Goal: Communication & Community: Answer question/provide support

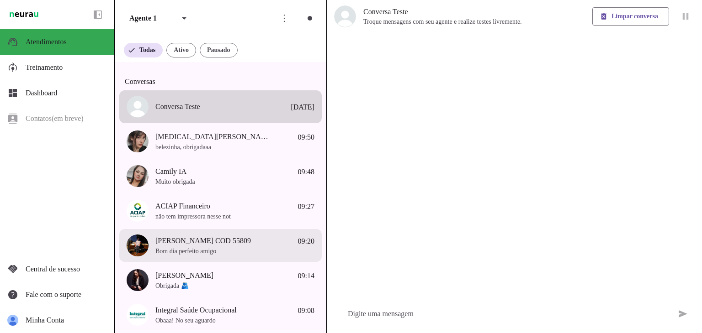
scroll to position [183, 0]
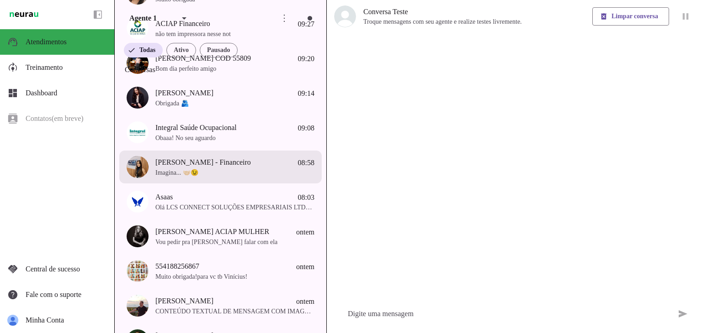
click at [217, 174] on span "Imagina... 🤝🏻😉" at bounding box center [234, 173] width 159 height 9
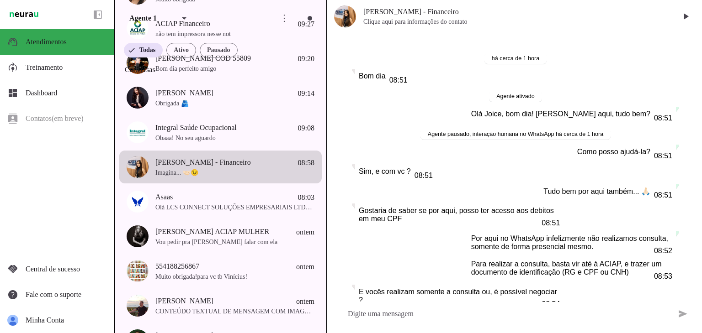
scroll to position [90, 0]
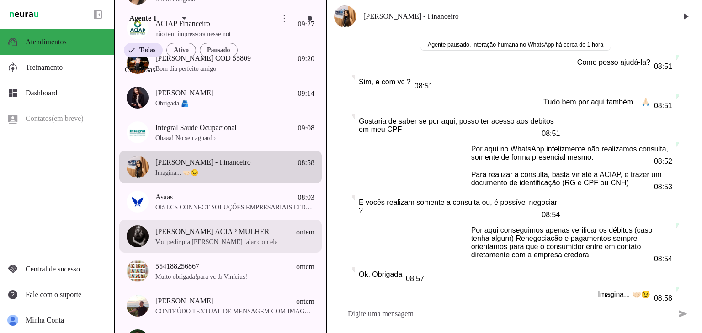
click at [204, 247] on span "Vou pedir pra [PERSON_NAME] falar com ela" at bounding box center [234, 242] width 159 height 9
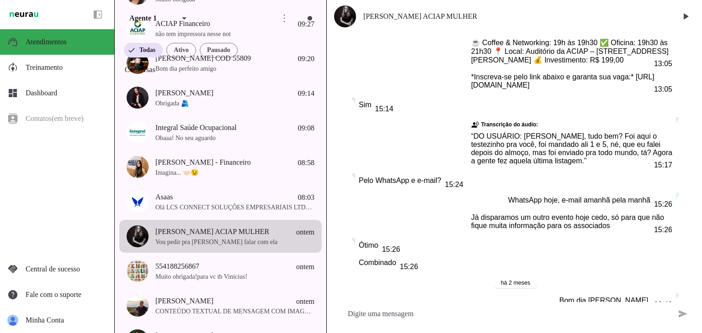
scroll to position [6358, 0]
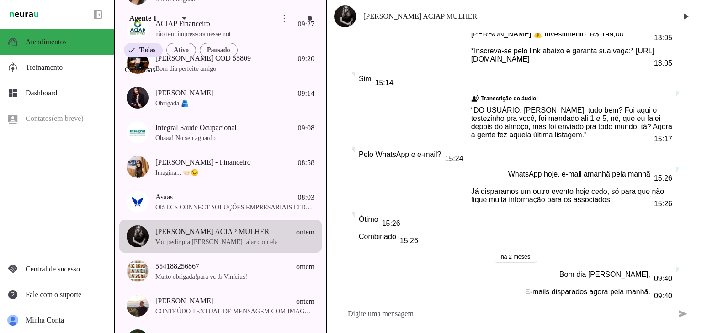
drag, startPoint x: 522, startPoint y: 80, endPoint x: 540, endPoint y: 81, distance: 18.3
click at [0, 0] on slot "Segue contato da [PERSON_NAME]. Ela gostaria de saber mais e participar de uma …" at bounding box center [0, 0] width 0 height 0
drag, startPoint x: 653, startPoint y: 90, endPoint x: 587, endPoint y: 99, distance: 66.0
drag, startPoint x: 649, startPoint y: 116, endPoint x: 610, endPoint y: 117, distance: 38.8
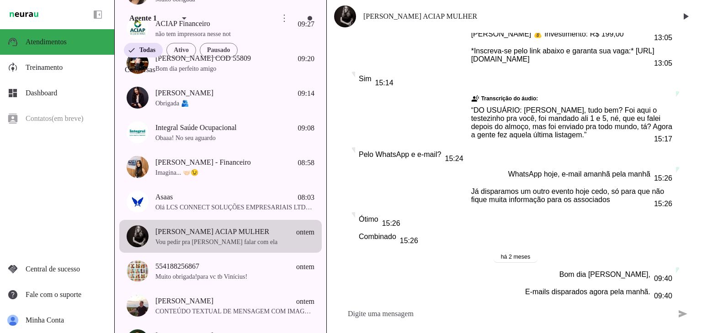
click at [0, 0] on slot "41 999673343" at bounding box center [0, 0] width 0 height 0
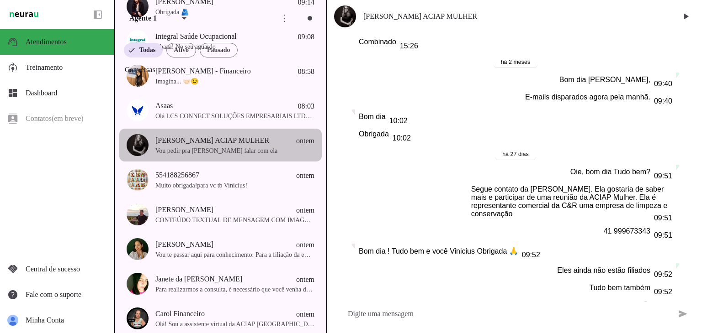
scroll to position [228, 0]
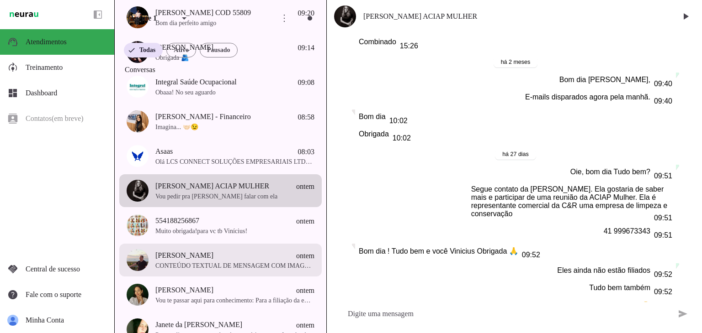
click at [243, 271] on span "CONTEÚDO TEXTUAL DE MENSAGEM COM IMAGEM (URL [URL][DOMAIN_NAME]) :" at bounding box center [234, 266] width 159 height 9
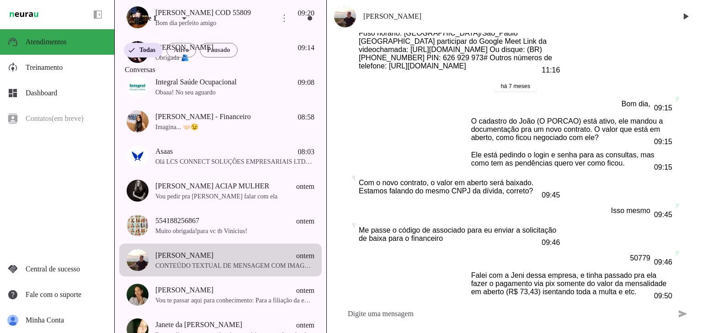
scroll to position [6862, 0]
